Goal: Transaction & Acquisition: Obtain resource

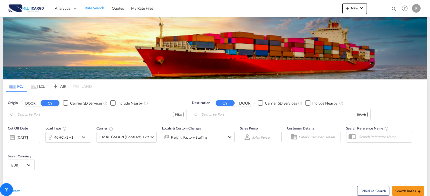
type input "[GEOGRAPHIC_DATA] ([GEOGRAPHIC_DATA]), PTLIS"
type input "Ambarli, TRAMB"
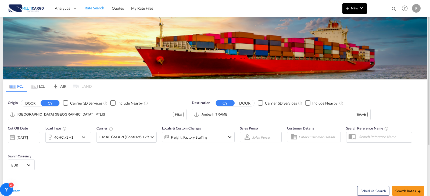
drag, startPoint x: 363, startPoint y: 14, endPoint x: 363, endPoint y: 11, distance: 2.7
click at [363, 14] on md-menu "New Rates Ratecard Ratesheet Quote" at bounding box center [354, 9] width 24 height 13
click at [363, 11] on md-icon "icon-chevron-down" at bounding box center [361, 8] width 6 height 6
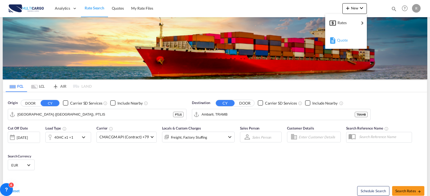
click at [349, 43] on div "Quote" at bounding box center [347, 40] width 20 height 13
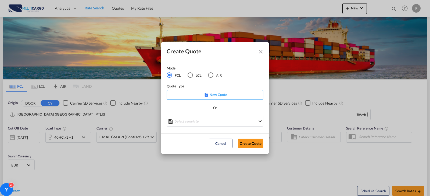
click at [211, 73] on div "AIR" at bounding box center [210, 75] width 5 height 5
click at [216, 123] on md-select "Select template [DATE] IMP_DAP_AIR_>500 [PERSON_NAME] | [DATE] [DATE]_IMP_DAP_A…" at bounding box center [215, 121] width 97 height 11
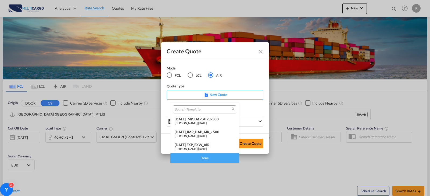
click at [203, 136] on span "[DATE]" at bounding box center [202, 135] width 9 height 3
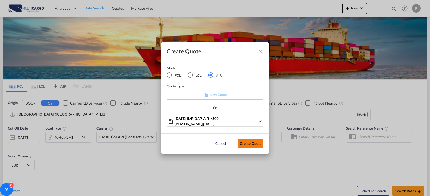
click at [244, 143] on button "Create Quote" at bounding box center [251, 144] width 26 height 10
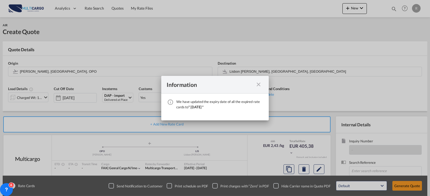
click at [260, 87] on md-icon "icon-close fg-AAA8AD cursor" at bounding box center [258, 84] width 6 height 6
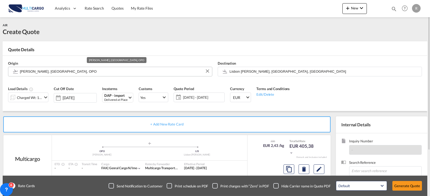
click at [86, 73] on input "[PERSON_NAME], [GEOGRAPHIC_DATA], OPO" at bounding box center [114, 71] width 189 height 9
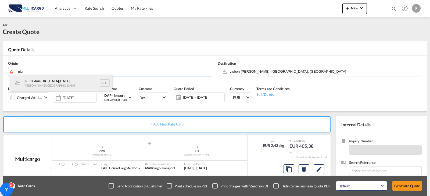
click at [71, 79] on div "[GEOGRAPHIC_DATA][DATE][PERSON_NAME] , [GEOGRAPHIC_DATA] NLU" at bounding box center [61, 83] width 102 height 16
type input "[GEOGRAPHIC_DATA][DATE], [PERSON_NAME], [GEOGRAPHIC_DATA]"
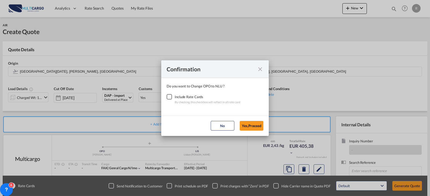
drag, startPoint x: 167, startPoint y: 97, endPoint x: 178, endPoint y: 99, distance: 11.4
click at [167, 97] on div "Checkbox No Ink" at bounding box center [169, 96] width 5 height 5
click at [242, 125] on button "Yes,Proceed" at bounding box center [252, 126] width 24 height 10
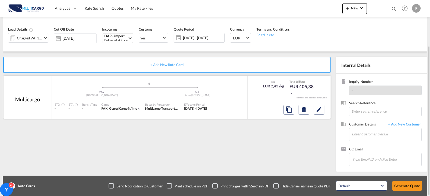
scroll to position [33, 0]
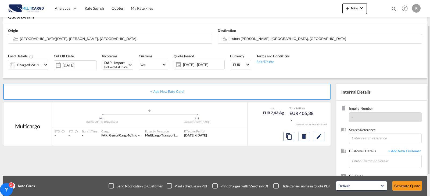
click at [41, 63] on div "Charged Wt: 166,67 KG" at bounding box center [29, 65] width 25 height 8
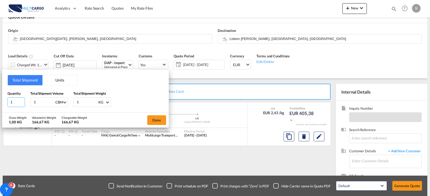
click at [17, 98] on input "1" at bounding box center [16, 103] width 17 height 10
type input "118"
drag, startPoint x: 44, startPoint y: 100, endPoint x: 25, endPoint y: 100, distance: 18.8
click at [25, 100] on div "Quantity 118 Total Shipment Volume 1 CBM CBM CFT KG LB Total Shipment Weight 1 …" at bounding box center [86, 99] width 156 height 16
click at [48, 104] on input "1" at bounding box center [43, 102] width 21 height 9
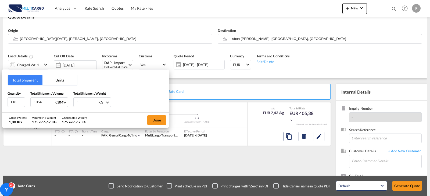
type input "1054"
drag, startPoint x: 82, startPoint y: 104, endPoint x: 72, endPoint y: 104, distance: 10.5
click at [72, 104] on div "Quantity 118 Total Shipment Volume 1054 CBM CBM CFT KG LB Total Shipment Weight…" at bounding box center [86, 99] width 156 height 16
type input "1054"
drag, startPoint x: 45, startPoint y: 101, endPoint x: 24, endPoint y: 103, distance: 21.0
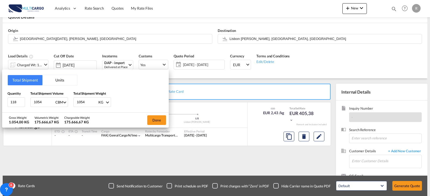
click at [25, 103] on div "Quantity 118 Total Shipment Volume 1054 CBM CBM CFT KG LB Total Shipment Weight…" at bounding box center [86, 99] width 156 height 16
drag, startPoint x: 69, startPoint y: 100, endPoint x: 66, endPoint y: 100, distance: 3.2
click at [66, 100] on div "Quantity 118 Total Shipment Volume 1054 CBM CBM CFT KG LB Total Shipment Weight…" at bounding box center [86, 99] width 156 height 16
drag, startPoint x: 41, startPoint y: 104, endPoint x: 31, endPoint y: 104, distance: 10.5
click at [31, 104] on div "1054 CBM CBM CFT KG LB" at bounding box center [49, 103] width 38 height 10
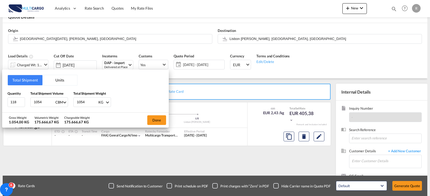
type input "5"
type input "5.51"
click at [151, 118] on button "Done" at bounding box center [156, 120] width 19 height 10
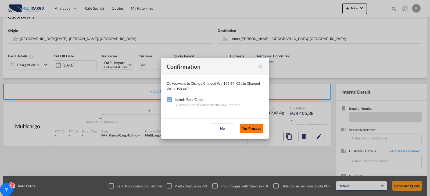
click at [247, 126] on button "Yes,Proceed" at bounding box center [252, 129] width 24 height 10
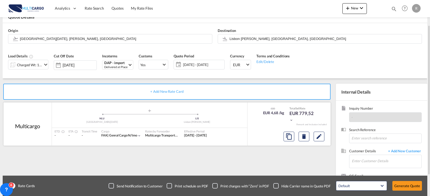
click at [320, 142] on div at bounding box center [303, 136] width 45 height 13
click at [315, 136] on button "Edit" at bounding box center [318, 137] width 11 height 10
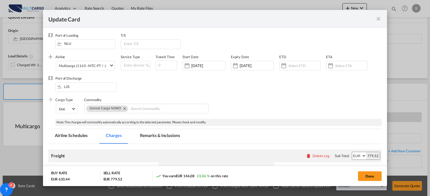
select select "per_bl"
select select "per_kg"
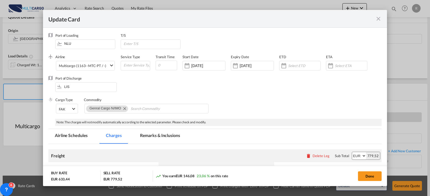
select select "per_shipment"
select select "per_bl"
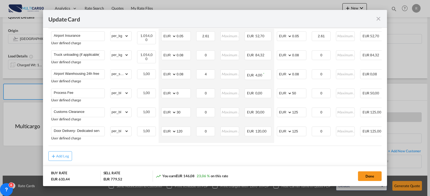
scroll to position [228, 0]
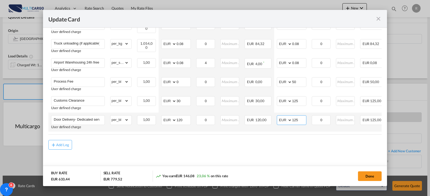
drag, startPoint x: 303, startPoint y: 118, endPoint x: 281, endPoint y: 119, distance: 22.1
click at [281, 119] on md-input-container "AED AFN ALL AMD ANG AOA ARS AUD AWG AZN BAM BBD BDT BGN BHD BIF BMD BND [PERSON…" at bounding box center [292, 120] width 30 height 10
type input "145"
click at [68, 148] on button "Add Leg" at bounding box center [60, 145] width 24 height 10
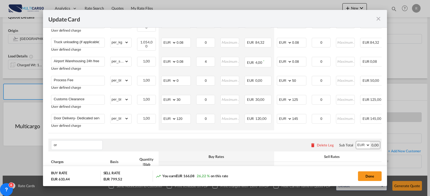
type input "o"
type input "frei"
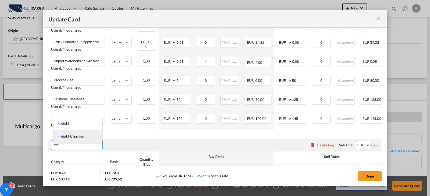
click at [66, 136] on span "Frei ght Charges" at bounding box center [70, 136] width 26 height 5
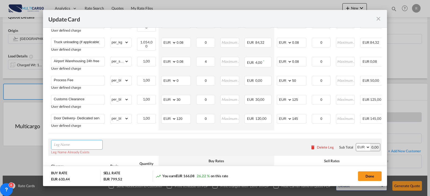
click at [95, 145] on input "Leg Name" at bounding box center [78, 145] width 49 height 8
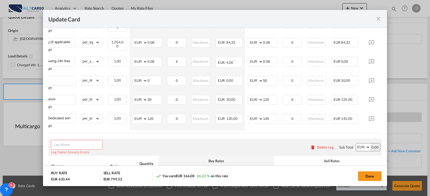
scroll to position [0, 52]
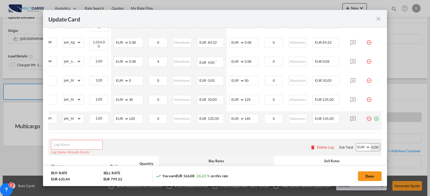
click at [373, 115] on md-icon "icon-plus-circle-outline green-400-fg" at bounding box center [375, 116] width 5 height 5
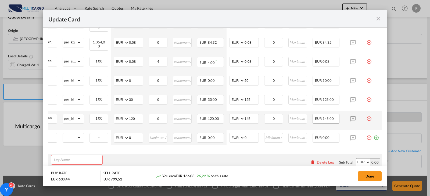
scroll to position [0, 5]
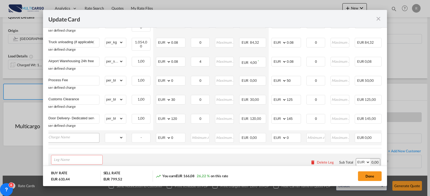
type input "o"
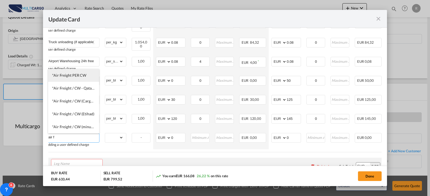
click at [63, 77] on span "*Air Freight PER CW" at bounding box center [69, 75] width 34 height 5
type input "*Air Freight PER CW"
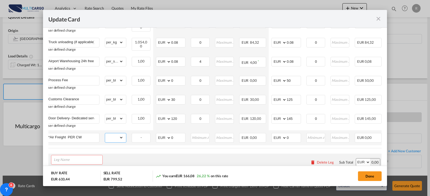
click at [119, 137] on select "gross_weight volumetric_weight per_shipment per_bl per_km % on air freight per_…" at bounding box center [114, 137] width 18 height 9
select select "chargeable_weight"
click at [105, 133] on select "gross_weight volumetric_weight per_shipment per_bl per_km % on air freight per_…" at bounding box center [114, 137] width 18 height 9
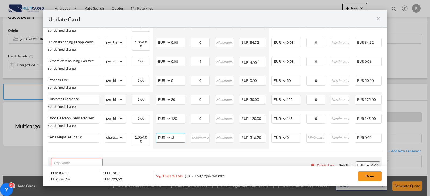
type input "."
type input "3.15"
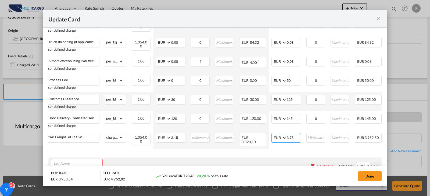
type input "3.75"
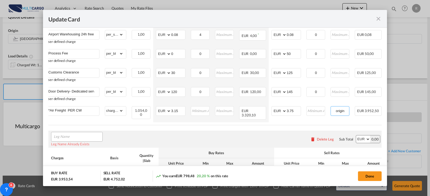
type input "origin"
click at [69, 137] on input "Leg Name" at bounding box center [78, 137] width 49 height 8
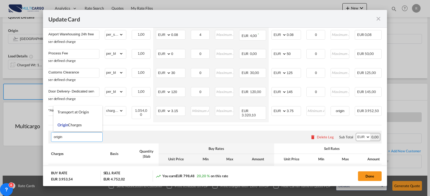
click at [70, 124] on span "Origin Charges" at bounding box center [69, 125] width 24 height 5
type input "Origin Charges"
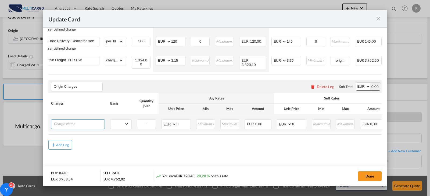
click at [83, 122] on input "Charge Name" at bounding box center [79, 124] width 51 height 8
click at [69, 124] on input "Charge Name" at bounding box center [79, 124] width 51 height 8
paste input ") PICK UP [GEOGRAPHIC_DATA] - [GEOGRAPHIC_DATA]"
type input ") PICK UP [GEOGRAPHIC_DATA] - [GEOGRAPHIC_DATA]"
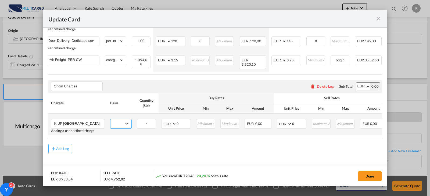
drag, startPoint x: 127, startPoint y: 122, endPoint x: 124, endPoint y: 124, distance: 3.7
click at [127, 122] on select "gross_weight volumetric_weight per_shipment per_bl per_km per_hawb per_kg per_p…" at bounding box center [119, 124] width 18 height 9
select select "per_shipment"
click at [110, 120] on select "gross_weight volumetric_weight per_shipment per_bl per_km per_hawb per_kg per_p…" at bounding box center [119, 124] width 18 height 9
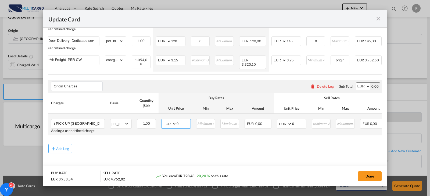
click at [171, 125] on select "AED AFN ALL AMD ANG AOA ARS AUD AWG AZN BAM BBD BDT BGN BHD BIF BMD BND [PERSON…" at bounding box center [169, 124] width 14 height 8
select select "string:USD"
click at [162, 120] on select "AED AFN ALL AMD ANG AOA ARS AUD AWG AZN BAM BBD BDT BGN BHD BIF BMD BND [PERSON…" at bounding box center [169, 124] width 14 height 8
type input "500"
click at [284, 123] on select "AED AFN ALL AMD ANG AOA ARS AUD AWG AZN BAM BBD BDT BGN BHD BIF BMD BND [PERSON…" at bounding box center [285, 124] width 14 height 8
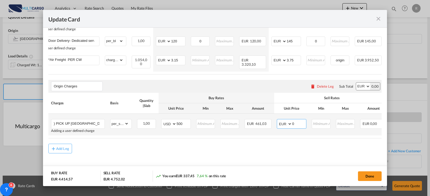
select select "string:USD"
click at [278, 120] on select "AED AFN ALL AMD ANG AOA ARS AUD AWG AZN BAM BBD BDT BGN BHD BIF BMD BND [PERSON…" at bounding box center [285, 124] width 14 height 8
type input "560"
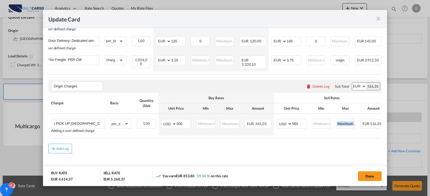
drag, startPoint x: 321, startPoint y: 136, endPoint x: 355, endPoint y: 136, distance: 34.1
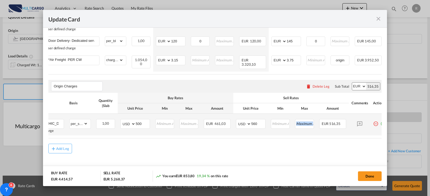
scroll to position [0, 43]
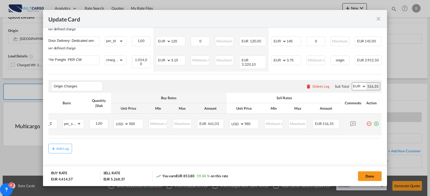
click at [373, 124] on md-icon "icon-plus-circle-outline green-400-fg" at bounding box center [375, 121] width 5 height 5
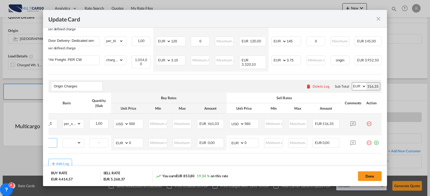
scroll to position [0, 5]
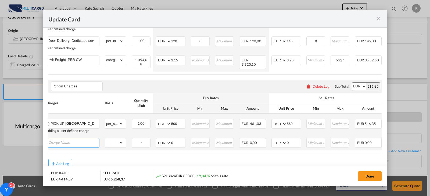
click at [81, 143] on input "Charge Name" at bounding box center [73, 143] width 51 height 8
paste input "CUSTOMS FEE COORDINATION+TAXES&DUTIES"
type input "CUSTOMS FEE COORDINATION+TAXES&DUTIES"
click at [120, 143] on select "gross_weight volumetric_weight per_shipment per_bl per_km per_hawb per_kg per_p…" at bounding box center [114, 143] width 18 height 9
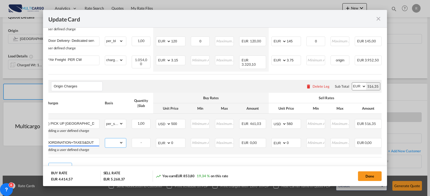
scroll to position [0, 0]
click at [105, 139] on select "gross_weight volumetric_weight per_shipment per_bl per_km per_hawb per_kg per_p…" at bounding box center [114, 143] width 18 height 9
click at [121, 144] on select "gross_weight volumetric_weight per_shipment per_bl per_km per_hawb per_kg per_p…" at bounding box center [114, 143] width 18 height 9
select select "per clearance"
click at [105, 139] on select "gross_weight volumetric_weight per_shipment per_bl per_km per_hawb per_kg per_p…" at bounding box center [114, 143] width 18 height 9
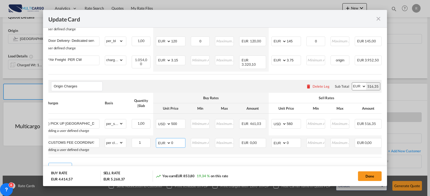
click at [169, 142] on select "AED AFN ALL AMD ANG AOA ARS AUD AWG AZN BAM BBD BDT BGN BHD BIF BMD BND [PERSON…" at bounding box center [164, 143] width 14 height 8
select select "string:USD"
click at [157, 139] on select "AED AFN ALL AMD ANG AOA ARS AUD AWG AZN BAM BBD BDT BGN BHD BIF BMD BND [PERSON…" at bounding box center [164, 143] width 14 height 8
type input "880"
click at [283, 145] on select "AED AFN ALL AMD ANG AOA ARS AUD AWG AZN BAM BBD BDT BGN BHD BIF BMD BND [PERSON…" at bounding box center [279, 143] width 14 height 8
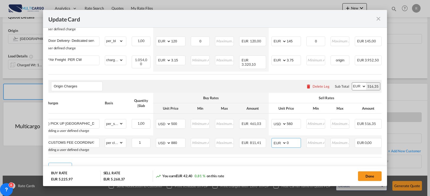
select select "string:USD"
click at [272, 139] on select "AED AFN ALL AMD ANG AOA ARS AUD AWG AZN BAM BBD BDT BGN BHD BIF BMD BND [PERSON…" at bounding box center [279, 143] width 14 height 8
type input "950"
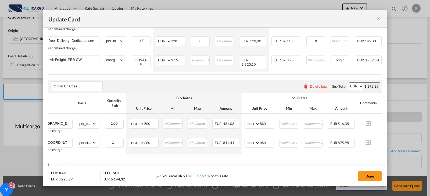
scroll to position [0, 52]
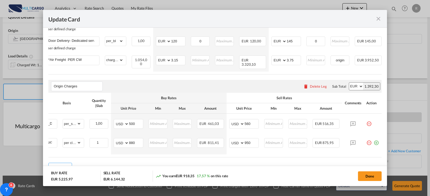
drag, startPoint x: 349, startPoint y: 155, endPoint x: 380, endPoint y: 153, distance: 31.5
click at [387, 157] on div "Update Card Port of [GEOGRAPHIC_DATA] [GEOGRAPHIC_DATA] T/S .a{fill:#aaa8ad;} A…" at bounding box center [215, 98] width 430 height 196
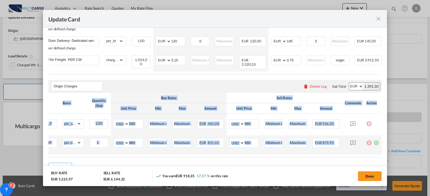
click at [373, 141] on md-icon "icon-plus-circle-outline green-400-fg" at bounding box center [375, 140] width 5 height 5
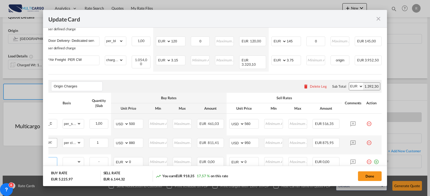
scroll to position [0, 5]
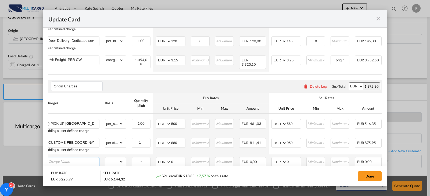
click at [67, 158] on input "Charge Name" at bounding box center [73, 162] width 51 height 8
paste input "AWB,TRANSMISSION"
type input "AWB,TRANSMISSION"
click at [111, 160] on select "gross_weight volumetric_weight per_shipment per_bl per_km per_hawb per_kg per_p…" at bounding box center [114, 162] width 18 height 9
select select "per_shipment"
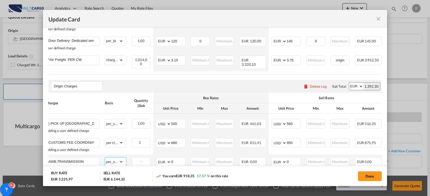
click at [105, 158] on select "gross_weight volumetric_weight per_shipment per_bl per_km per_hawb per_kg per_p…" at bounding box center [114, 162] width 18 height 9
click at [165, 162] on select "AED AFN ALL AMD ANG AOA ARS AUD AWG AZN BAM BBD BDT BGN BHD BIF BMD BND [PERSON…" at bounding box center [164, 162] width 14 height 8
select select "string:USD"
click at [157, 158] on select "AED AFN ALL AMD ANG AOA ARS AUD AWG AZN BAM BBD BDT BGN BHD BIF BMD BND [PERSON…" at bounding box center [164, 162] width 14 height 8
type input "150"
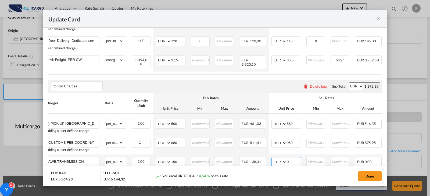
click at [283, 159] on select "AED AFN ALL AMD ANG AOA ARS AUD AWG AZN BAM BBD BDT BGN BHD BIF BMD BND [PERSON…" at bounding box center [279, 162] width 14 height 8
select select "string:USD"
click at [272, 158] on select "AED AFN ALL AMD ANG AOA ARS AUD AWG AZN BAM BBD BDT BGN BHD BIF BMD BND [PERSON…" at bounding box center [279, 162] width 14 height 8
type input "175"
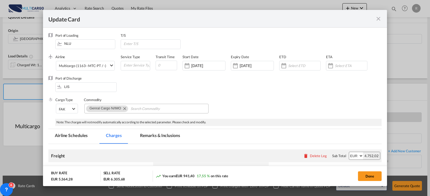
scroll to position [81, 0]
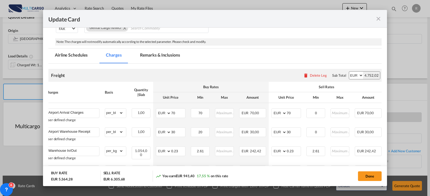
click at [167, 56] on md-tab-item "Remarks & Inclusions" at bounding box center [159, 56] width 53 height 15
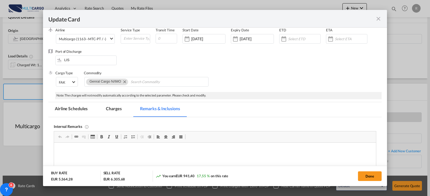
scroll to position [0, 0]
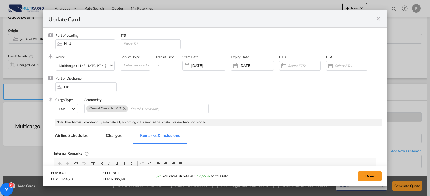
drag, startPoint x: 232, startPoint y: 62, endPoint x: 232, endPoint y: 67, distance: 4.3
click at [232, 62] on div "Update CardPort of ..." at bounding box center [235, 65] width 9 height 11
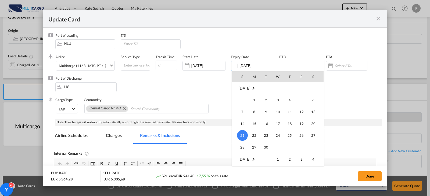
scroll to position [1522, 0]
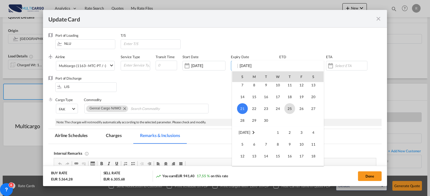
click at [286, 109] on span "25" at bounding box center [289, 108] width 11 height 11
type input "[DATE]"
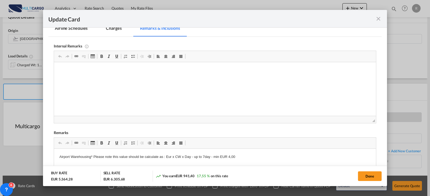
scroll to position [161, 0]
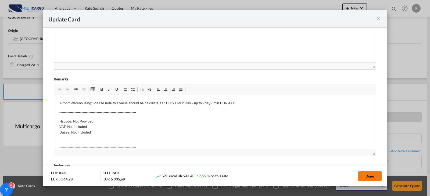
click at [376, 173] on button "Done" at bounding box center [370, 177] width 24 height 10
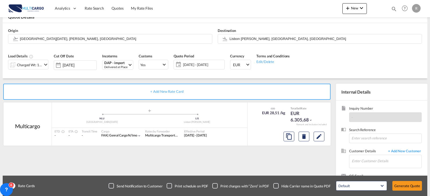
scroll to position [83, 0]
click at [366, 161] on input "Enter Customer Details" at bounding box center [387, 161] width 70 height 12
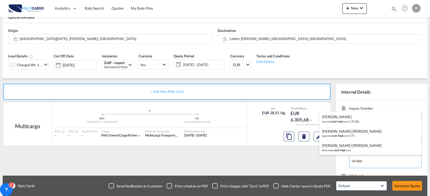
scroll to position [0, 0]
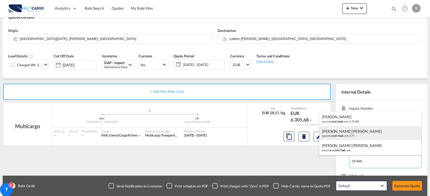
click at [346, 139] on div "[PERSON_NAME] [PERSON_NAME] igazzola@ cti-fwd .com | CTI" at bounding box center [370, 133] width 102 height 15
type input "CTI, [PERSON_NAME] [PERSON_NAME], [EMAIL_ADDRESS][DOMAIN_NAME]"
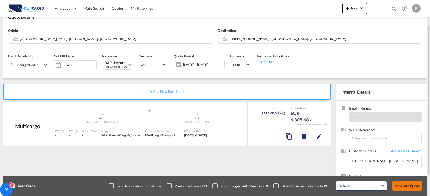
click at [409, 186] on button "Generate Quote" at bounding box center [407, 186] width 30 height 10
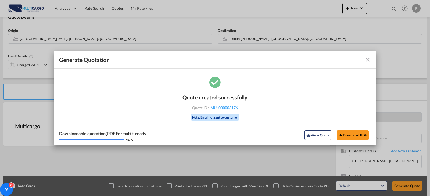
click at [369, 134] on div "View Quote Download PDF" at bounding box center [336, 135] width 68 height 9
click at [356, 135] on button "Download PDF" at bounding box center [353, 136] width 32 height 10
click at [367, 59] on md-icon "icon-close fg-AAA8AD cursor m-0" at bounding box center [367, 60] width 6 height 6
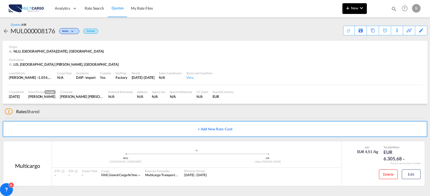
click at [361, 11] on button "New" at bounding box center [354, 8] width 24 height 11
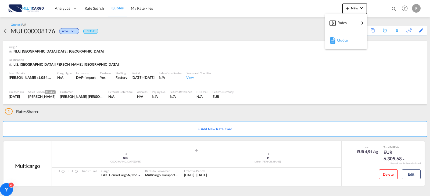
click at [351, 42] on div "Quote" at bounding box center [347, 40] width 20 height 13
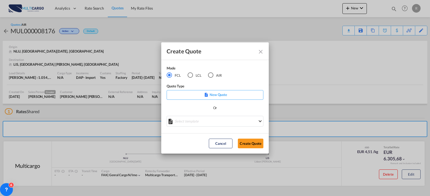
click at [197, 75] on md-radio-button "LCL" at bounding box center [194, 75] width 14 height 6
click at [202, 121] on md-select "Select template TPS valid up to 31/12 [PERSON_NAME] | [DATE] [DATE] EXP_SP Gera…" at bounding box center [215, 121] width 97 height 11
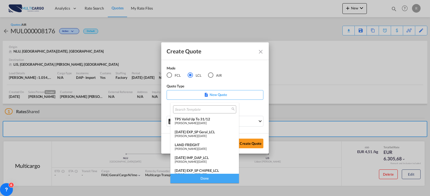
click at [195, 158] on div "[DATE] IMP_DAP_LCL" at bounding box center [205, 158] width 60 height 4
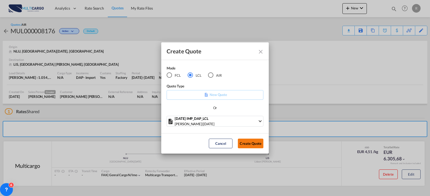
click at [262, 143] on button "Create Quote" at bounding box center [251, 144] width 26 height 10
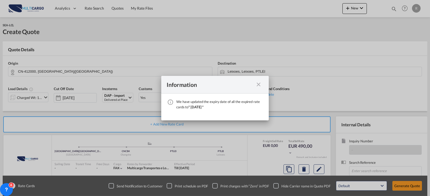
click at [259, 87] on md-icon "icon-close fg-AAA8AD cursor" at bounding box center [258, 84] width 6 height 6
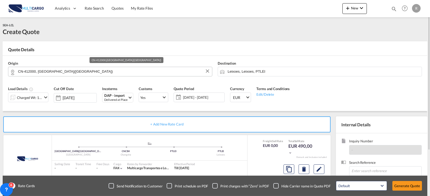
click at [132, 71] on input "CN-412000, [GEOGRAPHIC_DATA]([GEOGRAPHIC_DATA])" at bounding box center [113, 71] width 191 height 9
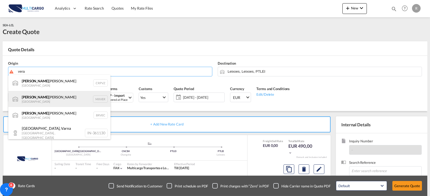
click at [56, 96] on div "[PERSON_NAME] [PERSON_NAME] Mexico MXVER" at bounding box center [59, 99] width 102 height 16
type input "[GEOGRAPHIC_DATA], MXVER"
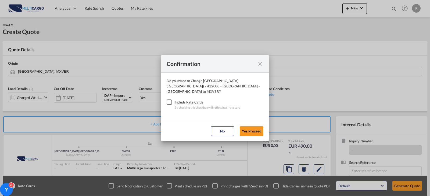
click at [170, 100] on div "Checkbox No Ink" at bounding box center [169, 102] width 5 height 5
click at [258, 131] on button "Yes,Proceed" at bounding box center [252, 132] width 24 height 10
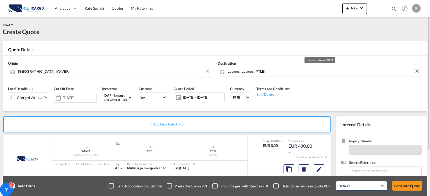
click at [272, 73] on input "Leixoes, Leixoes, PTLEI" at bounding box center [323, 71] width 191 height 9
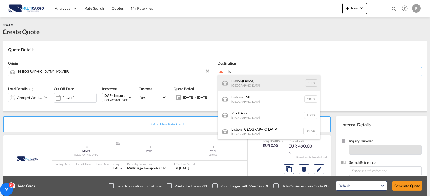
click at [254, 82] on div "Lis bon ( Lis boa) [GEOGRAPHIC_DATA] PTLIS" at bounding box center [269, 83] width 102 height 16
type input "[GEOGRAPHIC_DATA] ([GEOGRAPHIC_DATA]), PTLIS"
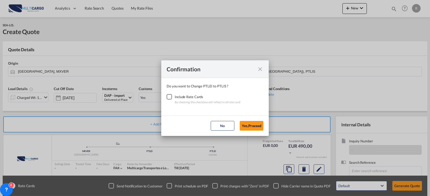
click at [171, 97] on div "Checkbox No Ink" at bounding box center [169, 96] width 5 height 5
click at [241, 124] on button "Yes,Proceed" at bounding box center [252, 126] width 24 height 10
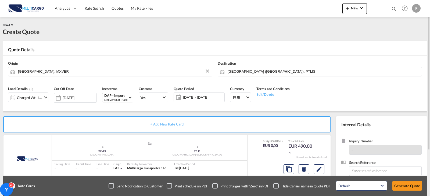
click at [38, 100] on div "Charged Wt: 1,00 W/M" at bounding box center [29, 98] width 25 height 8
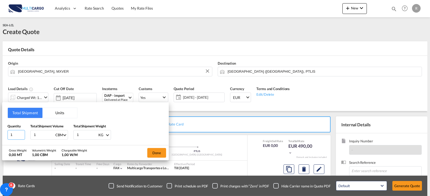
drag, startPoint x: 17, startPoint y: 135, endPoint x: -7, endPoint y: 135, distance: 23.9
click at [0, 135] on html "Analytics Reports Dashboard Rate Search Quotes My Rate Files" at bounding box center [215, 98] width 430 height 196
type input "118"
click at [45, 134] on input "1" at bounding box center [43, 135] width 21 height 9
drag, startPoint x: 41, startPoint y: 135, endPoint x: 21, endPoint y: 137, distance: 20.6
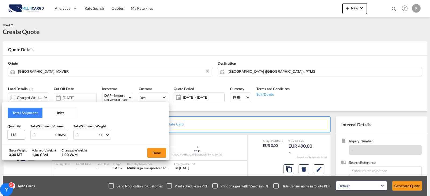
click at [21, 137] on div "Quantity 118 Total Shipment Volume 1 CBM CBM CFT Total Shipment Weight 1 KG KG …" at bounding box center [86, 132] width 156 height 16
type input "5"
type input "5.51"
type input "1054"
click at [160, 154] on button "Done" at bounding box center [156, 153] width 19 height 10
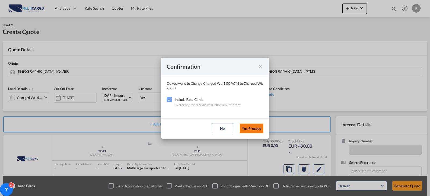
click at [247, 124] on button "Yes,Proceed" at bounding box center [252, 129] width 24 height 10
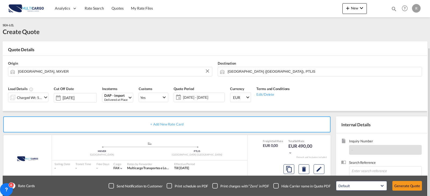
scroll to position [54, 0]
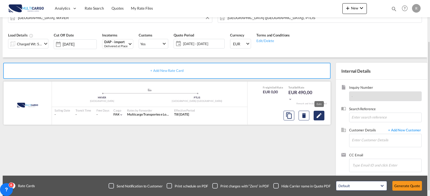
click at [319, 116] on md-icon "Edit" at bounding box center [319, 116] width 6 height 6
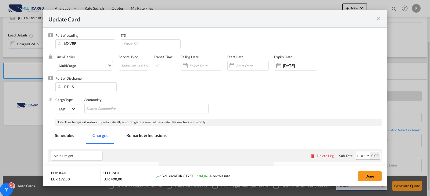
select select "per_shipment"
select select "per_bl"
select select "per_shipment"
select select "per_doc"
select select "per_shipment"
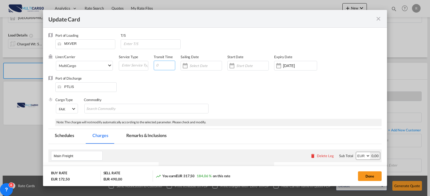
click at [157, 65] on input "Update Card Port ..." at bounding box center [164, 66] width 21 height 10
type input "35"
click at [291, 67] on input "[DATE]" at bounding box center [300, 66] width 34 height 4
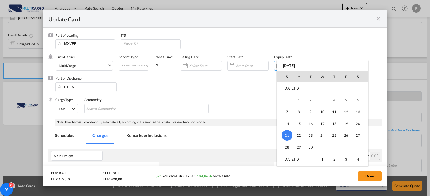
scroll to position [124450, 0]
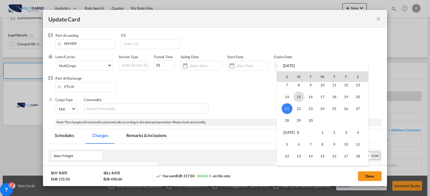
click at [304, 96] on span "15" at bounding box center [298, 97] width 11 height 11
type input "[DATE]"
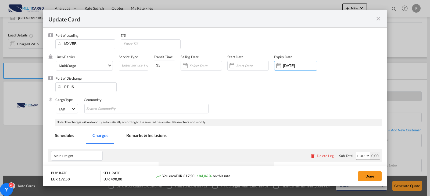
click at [239, 103] on div "Cargo Type FAK FAK GCR GDSM General Cargo Hazardous Cargo Ambient Foodstuff Chi…" at bounding box center [218, 108] width 326 height 21
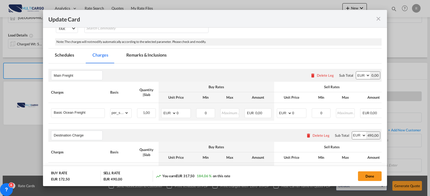
scroll to position [107, 0]
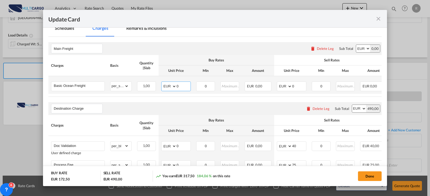
click at [171, 88] on select "AED AFN ALL AMD ANG AOA ARS AUD AWG AZN BAM BBD BDT BGN BHD BIF BMD BND [PERSON…" at bounding box center [169, 87] width 14 height 8
select select "string:USD"
click at [162, 83] on select "AED AFN ALL AMD ANG AOA ARS AUD AWG AZN BAM BBD BDT BGN BHD BIF BMD BND [PERSON…" at bounding box center [169, 87] width 14 height 8
type input "1"
type input "780"
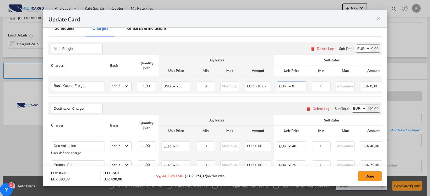
click at [286, 87] on select "AED AFN ALL AMD ANG AOA ARS AUD AWG AZN BAM BBD BDT BGN BHD BIF BMD BND [PERSON…" at bounding box center [285, 87] width 14 height 8
select select "string:USD"
click at [278, 83] on select "AED AFN ALL AMD ANG AOA ARS AUD AWG AZN BAM BBD BDT BGN BHD BIF BMD BND [PERSON…" at bounding box center [285, 87] width 14 height 8
click at [293, 84] on input "0" at bounding box center [299, 86] width 14 height 8
drag, startPoint x: 297, startPoint y: 85, endPoint x: 288, endPoint y: 85, distance: 8.9
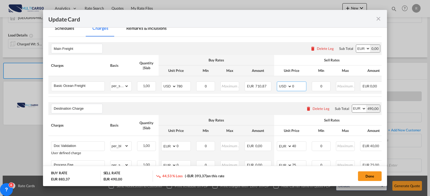
click at [288, 85] on md-input-container "AED AFN ALL AMD ANG AOA ARS AUD AWG AZN BAM BBD BDT BGN BHD BIF BMD BND [PERSON…" at bounding box center [292, 87] width 30 height 10
type input "920"
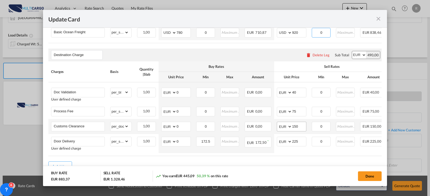
scroll to position [187, 0]
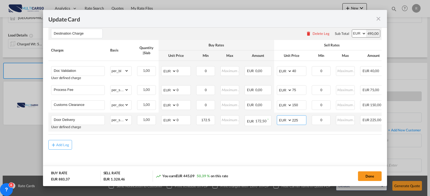
drag, startPoint x: 298, startPoint y: 118, endPoint x: 283, endPoint y: 118, distance: 15.1
click at [283, 118] on md-input-container "AED AFN ALL AMD ANG AOA ARS AUD AWG AZN BAM BBD BDT BGN BHD BIF BMD BND [PERSON…" at bounding box center [292, 120] width 30 height 10
type input "145"
click at [48, 142] on md-dialog-content "Port of Loading MXVER T/S Liner/Carrier MultiCargo 2HM LOGISTICS D.O.O AAXL GLO…" at bounding box center [215, 107] width 344 height 159
click at [52, 145] on md-icon "icon-plus md-link-fg s20" at bounding box center [53, 144] width 5 height 5
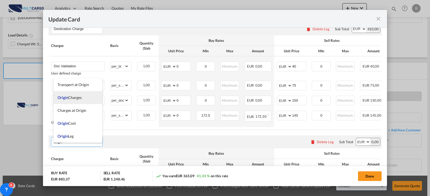
click at [83, 96] on li "Origin Charges" at bounding box center [77, 97] width 49 height 13
type input "Origin Charges"
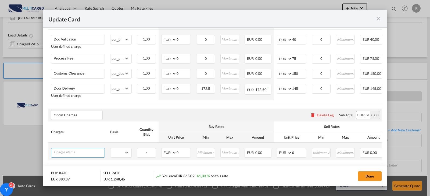
click at [85, 157] on input "Charge Name" at bounding box center [79, 153] width 51 height 8
click at [75, 132] on li "Pick up" at bounding box center [78, 134] width 51 height 13
type input "Pick up"
click at [117, 157] on select "gross_weight volumetric_weight per_shipment per_bl per_km per_hawb per_kg flat …" at bounding box center [119, 153] width 18 height 9
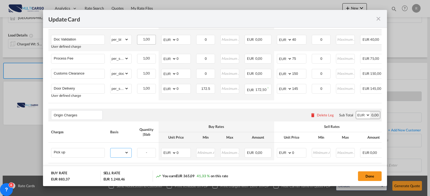
select select "per_shipment"
click at [110, 153] on select "gross_weight volumetric_weight per_shipment per_bl per_km per_hawb per_kg flat …" at bounding box center [119, 153] width 18 height 9
click at [169, 157] on select "AED AFN ALL AMD ANG AOA ARS AUD AWG AZN BAM BBD BDT BGN BHD BIF BMD BND [PERSON…" at bounding box center [169, 153] width 14 height 8
select select "string:USD"
click at [162, 154] on select "AED AFN ALL AMD ANG AOA ARS AUD AWG AZN BAM BBD BDT BGN BHD BIF BMD BND [PERSON…" at bounding box center [169, 153] width 14 height 8
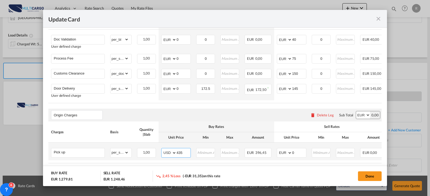
type input "435"
click at [290, 157] on select "AED AFN ALL AMD ANG AOA ARS AUD AWG AZN BAM BBD BDT BGN BHD BIF BMD BND [PERSON…" at bounding box center [285, 153] width 14 height 8
select select "string:USD"
click at [278, 154] on select "AED AFN ALL AMD ANG AOA ARS AUD AWG AZN BAM BBD BDT BGN BHD BIF BMD BND [PERSON…" at bounding box center [285, 153] width 14 height 8
type input "495"
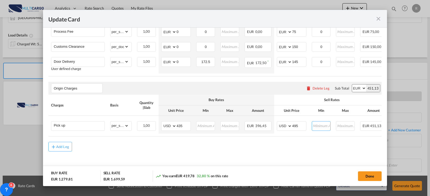
scroll to position [250, 0]
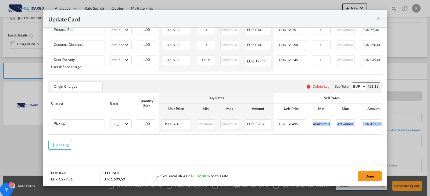
drag, startPoint x: 303, startPoint y: 133, endPoint x: 326, endPoint y: 136, distance: 23.6
click at [326, 136] on air-lcl-rate-modification "Main Freight Please enter leg name Leg Name Already Exists Delete Leg Sub Total…" at bounding box center [214, 25] width 333 height 248
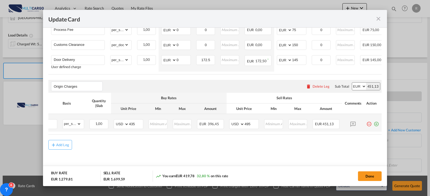
click at [373, 123] on md-icon "icon-plus-circle-outline green-400-fg" at bounding box center [375, 122] width 5 height 5
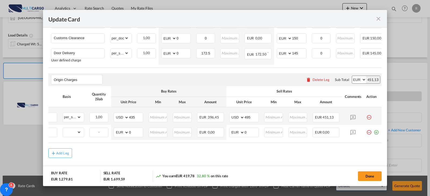
scroll to position [0, 5]
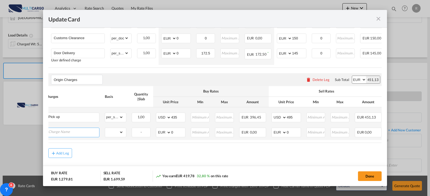
click at [84, 136] on input "Charge Name" at bounding box center [73, 132] width 51 height 8
paste input "Local coloader charges (AMS, Stuffing, BL, VGM):"
type input "Local coloader charges (AMS, Stuffing, BL, VGM):"
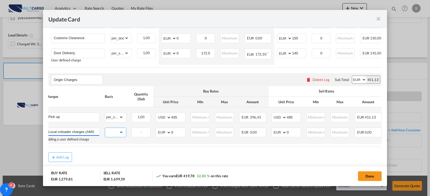
click at [117, 137] on select "gross_weight volumetric_weight per_shipment per_bl per_km per_hawb per_kg flat …" at bounding box center [114, 132] width 18 height 9
select select "per_shipment"
click at [105, 133] on select "gross_weight volumetric_weight per_shipment per_bl per_km per_hawb per_kg flat …" at bounding box center [114, 132] width 18 height 9
click at [162, 136] on select "AED AFN ALL AMD ANG AOA ARS AUD AWG AZN BAM BBD BDT BGN BHD BIF BMD BND [PERSON…" at bounding box center [164, 133] width 14 height 8
select select "string:USD"
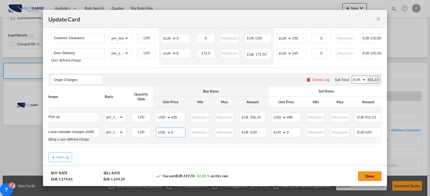
click at [157, 134] on select "AED AFN ALL AMD ANG AOA ARS AUD AWG AZN BAM BBD BDT BGN BHD BIF BMD BND [PERSON…" at bounding box center [164, 133] width 14 height 8
type input "340"
click at [295, 136] on input "u" at bounding box center [294, 132] width 14 height 8
type input "u"
click at [283, 136] on select "AED AFN ALL AMD ANG AOA ARS AUD AWG AZN BAM BBD BDT BGN BHD BIF BMD BND [PERSON…" at bounding box center [279, 133] width 14 height 8
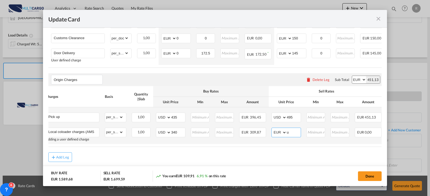
click at [283, 136] on select "AED AFN ALL AMD ANG AOA ARS AUD AWG AZN BAM BBD BDT BGN BHD BIF BMD BND [PERSON…" at bounding box center [279, 133] width 14 height 8
select select "string:USD"
click at [272, 134] on select "AED AFN ALL AMD ANG AOA ARS AUD AWG AZN BAM BBD BDT BGN BHD BIF BMD BND [PERSON…" at bounding box center [279, 133] width 14 height 8
type input "395"
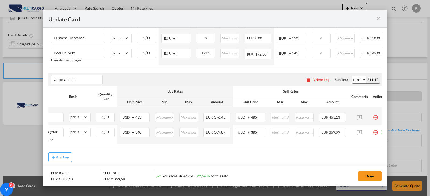
scroll to position [0, 52]
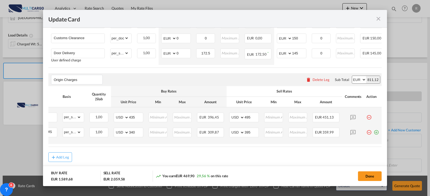
click at [373, 133] on md-icon "icon-plus-circle-outline green-400-fg" at bounding box center [375, 130] width 5 height 5
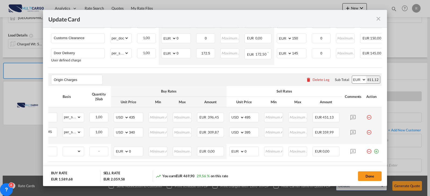
scroll to position [0, 5]
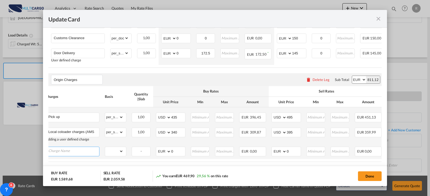
click at [63, 153] on input "Charge Name" at bounding box center [73, 151] width 51 height 8
paste input "Logistic Integrated Tarif (Customs Fee, [GEOGRAPHIC_DATA], Duties&Taxes)"
type input "Logistic Integrated Tarif (Customs Fee, [GEOGRAPHIC_DATA], Duties&Taxes)"
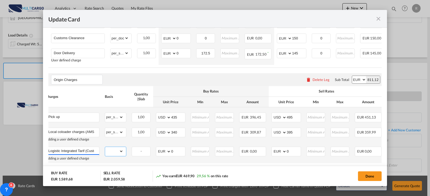
click at [113, 156] on select "gross_weight volumetric_weight per_shipment per_bl per_km per_hawb per_kg flat …" at bounding box center [114, 151] width 18 height 9
select select "per clearance"
click at [105, 152] on select "gross_weight volumetric_weight per_shipment per_bl per_km per_hawb per_kg flat …" at bounding box center [114, 151] width 18 height 9
click at [166, 156] on select "AED AFN ALL AMD ANG AOA ARS AUD AWG AZN BAM BBD BDT BGN BHD BIF BMD BND [PERSON…" at bounding box center [164, 152] width 14 height 8
select select "string:USD"
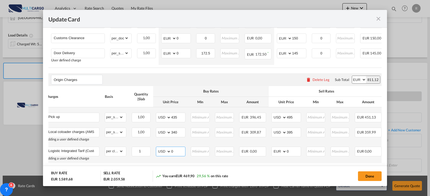
click at [157, 153] on select "AED AFN ALL AMD ANG AOA ARS AUD AWG AZN BAM BBD BDT BGN BHD BIF BMD BND [PERSON…" at bounding box center [164, 152] width 14 height 8
type input "1025"
click at [284, 156] on select "AED AFN ALL AMD ANG AOA ARS AUD AWG AZN BAM BBD BDT BGN BHD BIF BMD BND [PERSON…" at bounding box center [279, 152] width 14 height 8
select select "string:USD"
click at [272, 153] on select "AED AFN ALL AMD ANG AOA ARS AUD AWG AZN BAM BBD BDT BGN BHD BIF BMD BND [PERSON…" at bounding box center [279, 152] width 14 height 8
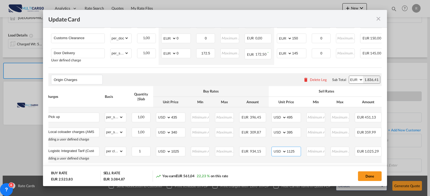
type input "1125"
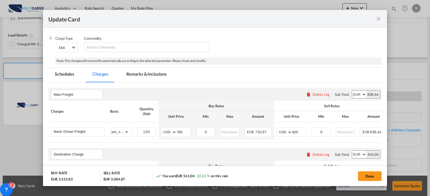
scroll to position [35, 0]
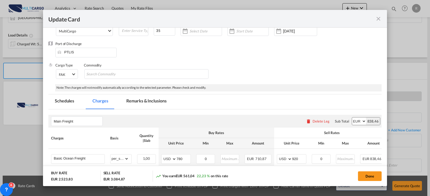
click at [142, 100] on md-tab-item "Remarks & Inclusions" at bounding box center [146, 102] width 53 height 15
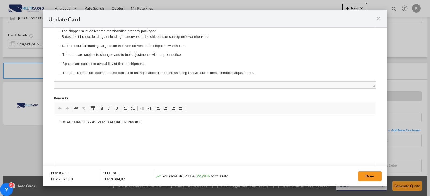
scroll to position [0, 0]
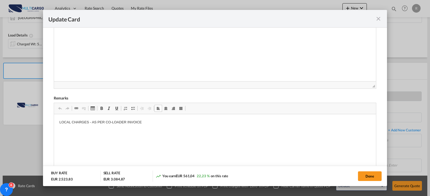
click at [158, 125] on body "LOCAL CHARGES - AS PER CO-LOADER INVOICE" at bounding box center [214, 127] width 311 height 15
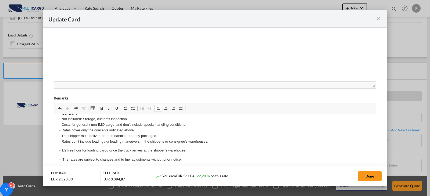
scroll to position [45, 0]
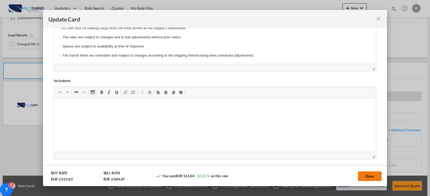
click at [371, 176] on button "Done" at bounding box center [370, 177] width 24 height 10
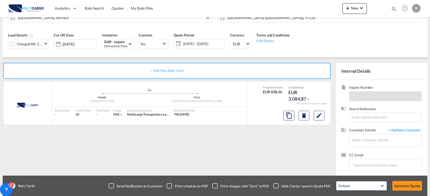
scroll to position [83, 0]
click at [373, 163] on input "Chips input." at bounding box center [379, 165] width 54 height 11
click at [354, 139] on input "Enter Customer Details" at bounding box center [387, 140] width 70 height 12
drag, startPoint x: 369, startPoint y: 144, endPoint x: 362, endPoint y: 138, distance: 9.5
drag, startPoint x: 362, startPoint y: 138, endPoint x: 340, endPoint y: 137, distance: 22.0
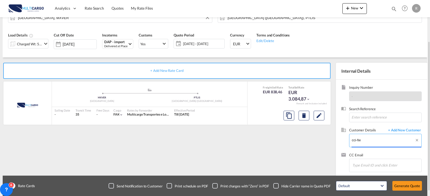
click at [340, 137] on div "Inquiry Number - Search Reference Customer Details + Add New Customer Enter Cus…" at bounding box center [381, 129] width 91 height 98
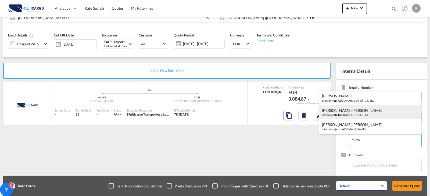
click at [339, 116] on div "[PERSON_NAME] [PERSON_NAME] igazzola@ cti-fw [DOMAIN_NAME] | CTI" at bounding box center [370, 112] width 102 height 15
type input "CTI, [PERSON_NAME] [PERSON_NAME], [EMAIL_ADDRESS][DOMAIN_NAME]"
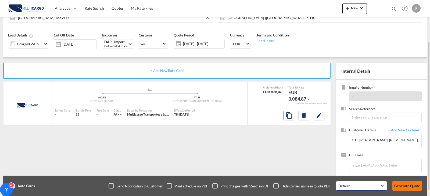
click at [407, 185] on button "Generate Quote" at bounding box center [407, 186] width 30 height 10
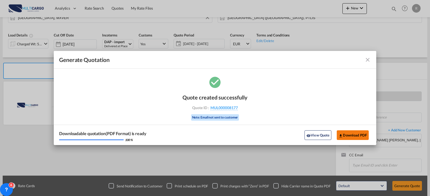
click at [351, 136] on button "Download PDF" at bounding box center [353, 136] width 32 height 10
click at [370, 60] on md-icon "icon-close fg-AAA8AD cursor m-0" at bounding box center [367, 60] width 6 height 6
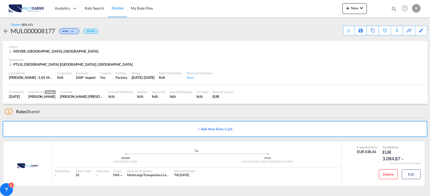
click at [392, 9] on md-icon "icon-magnify" at bounding box center [394, 9] width 6 height 6
drag, startPoint x: 315, startPoint y: 11, endPoint x: 313, endPoint y: 13, distance: 3.0
click at [315, 11] on select "Quotes" at bounding box center [308, 9] width 26 height 10
select select "Quotes"
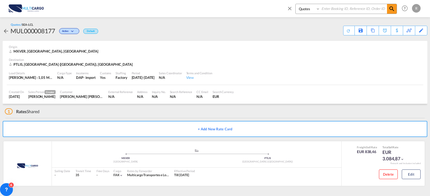
click at [295, 4] on select "Quotes" at bounding box center [308, 9] width 26 height 10
click at [331, 9] on input at bounding box center [353, 8] width 67 height 9
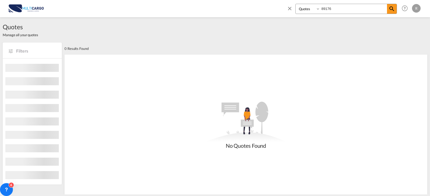
drag, startPoint x: 337, startPoint y: 7, endPoint x: 302, endPoint y: 8, distance: 34.4
click at [302, 8] on div "Quotes 89176" at bounding box center [346, 9] width 102 height 10
type input "8176"
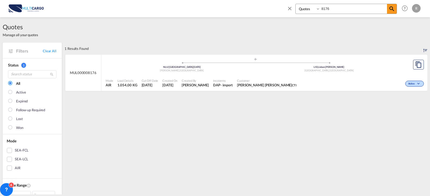
click at [352, 73] on div ".a{fill:#aaa8ad;} .a{fill:#aaa8ad;} NLU | [GEOGRAPHIC_DATA][DATE][PERSON_NAME] …" at bounding box center [255, 65] width 299 height 16
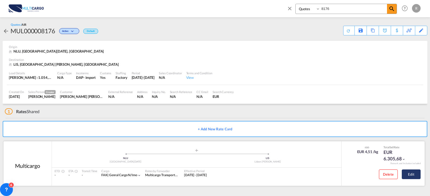
click at [409, 171] on button "Edit" at bounding box center [411, 175] width 19 height 10
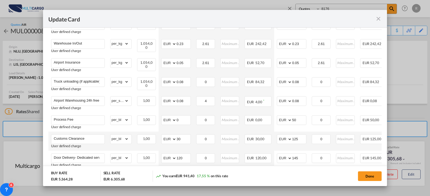
scroll to position [215, 0]
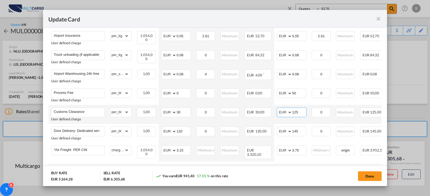
drag, startPoint x: 300, startPoint y: 114, endPoint x: 294, endPoint y: 113, distance: 5.9
click at [294, 113] on input "125" at bounding box center [299, 112] width 14 height 8
type input "150"
click at [376, 180] on button "Done" at bounding box center [370, 177] width 24 height 10
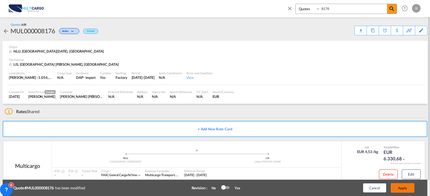
click at [406, 185] on button "Apply" at bounding box center [403, 188] width 24 height 10
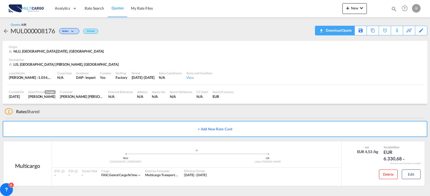
click at [352, 28] on div "Download Quote" at bounding box center [334, 31] width 39 height 10
click at [346, 30] on div "Download Quote" at bounding box center [337, 30] width 27 height 9
